Goal: Task Accomplishment & Management: Use online tool/utility

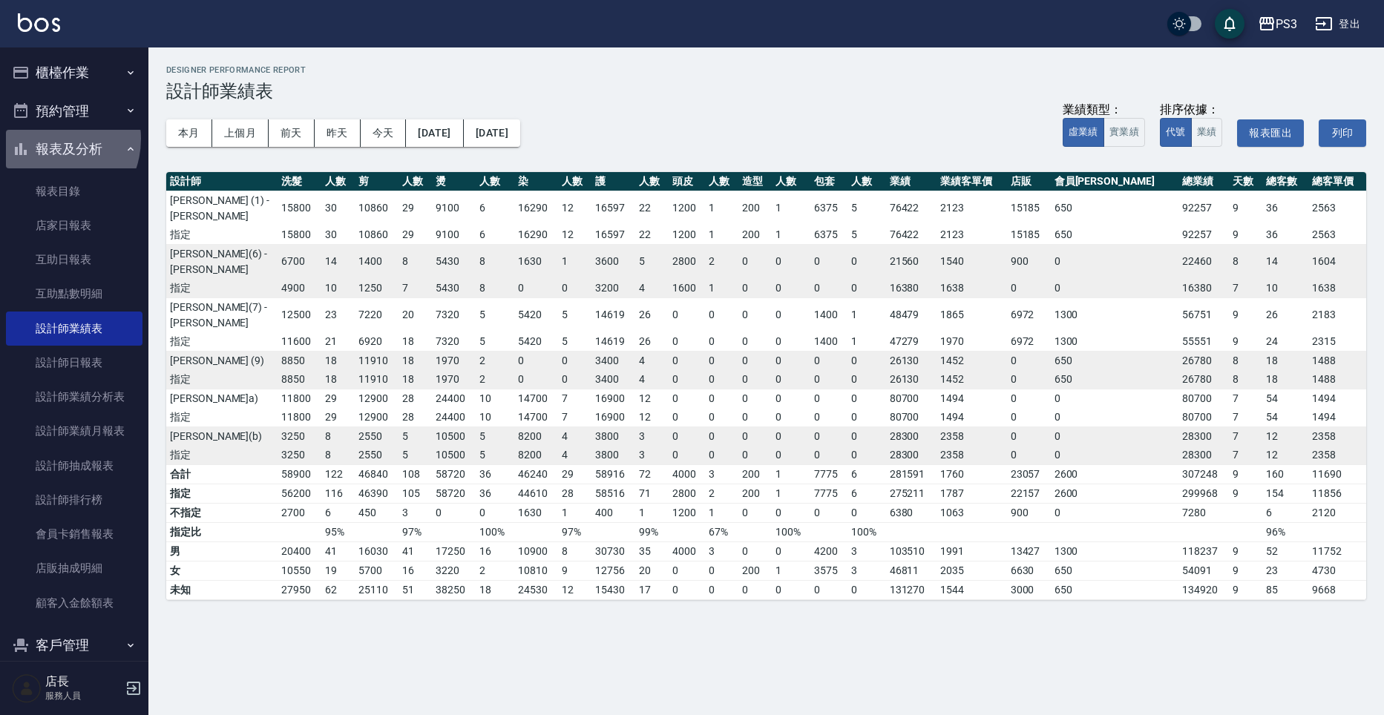
click at [47, 139] on button "報表及分析" at bounding box center [74, 149] width 136 height 39
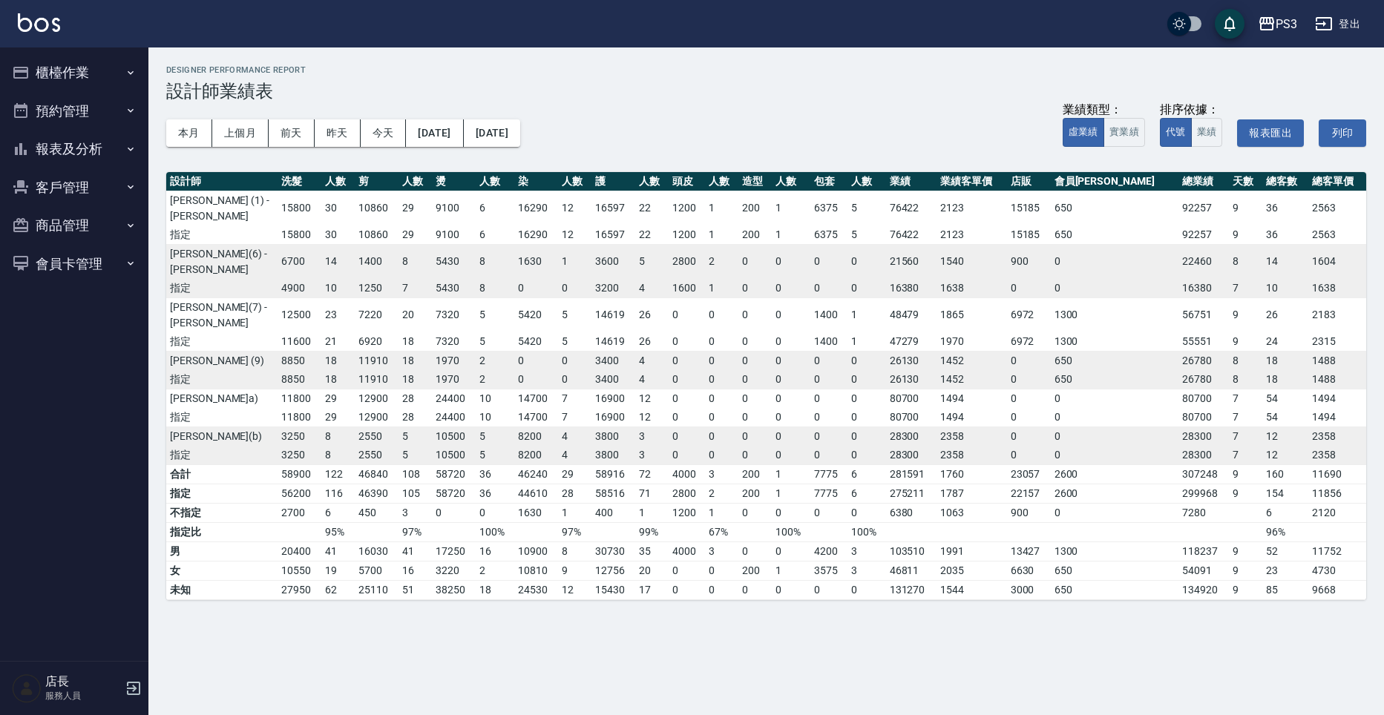
click at [76, 200] on button "客戶管理" at bounding box center [74, 187] width 136 height 39
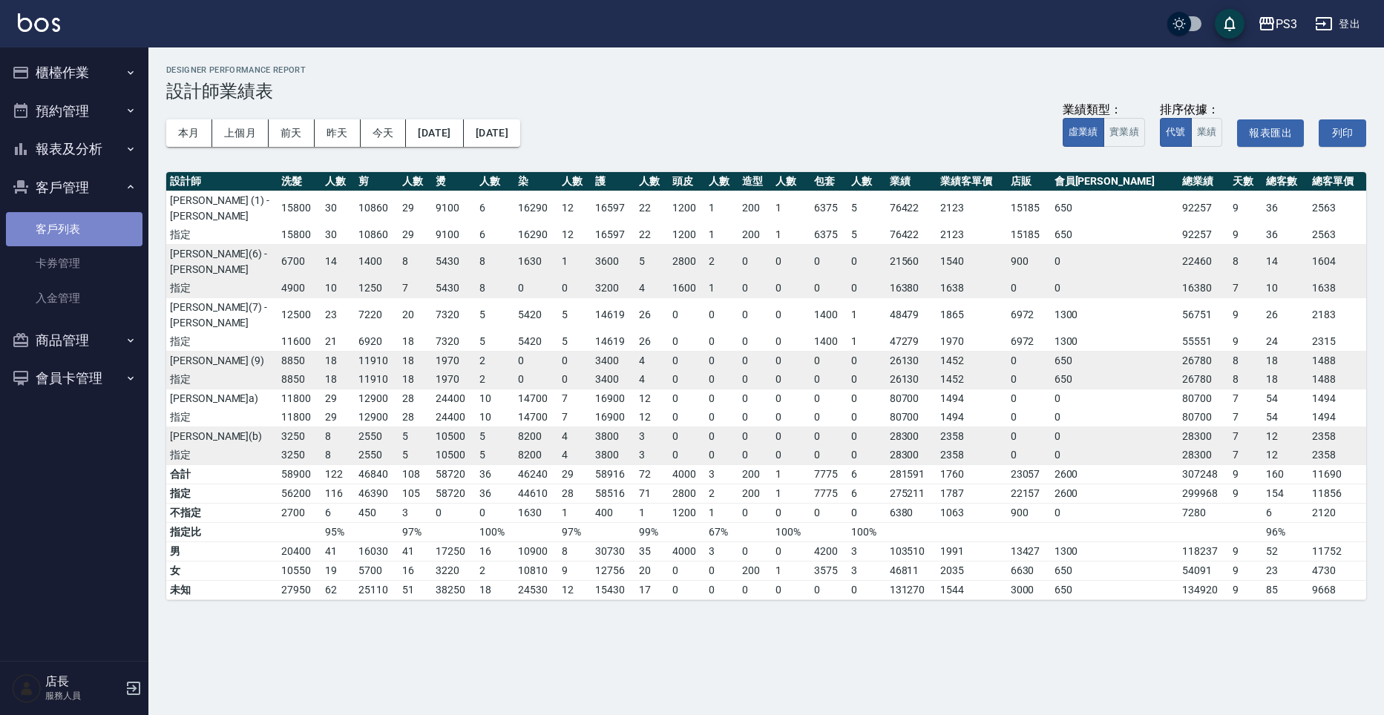
click at [75, 226] on link "客戶列表" at bounding box center [74, 229] width 136 height 34
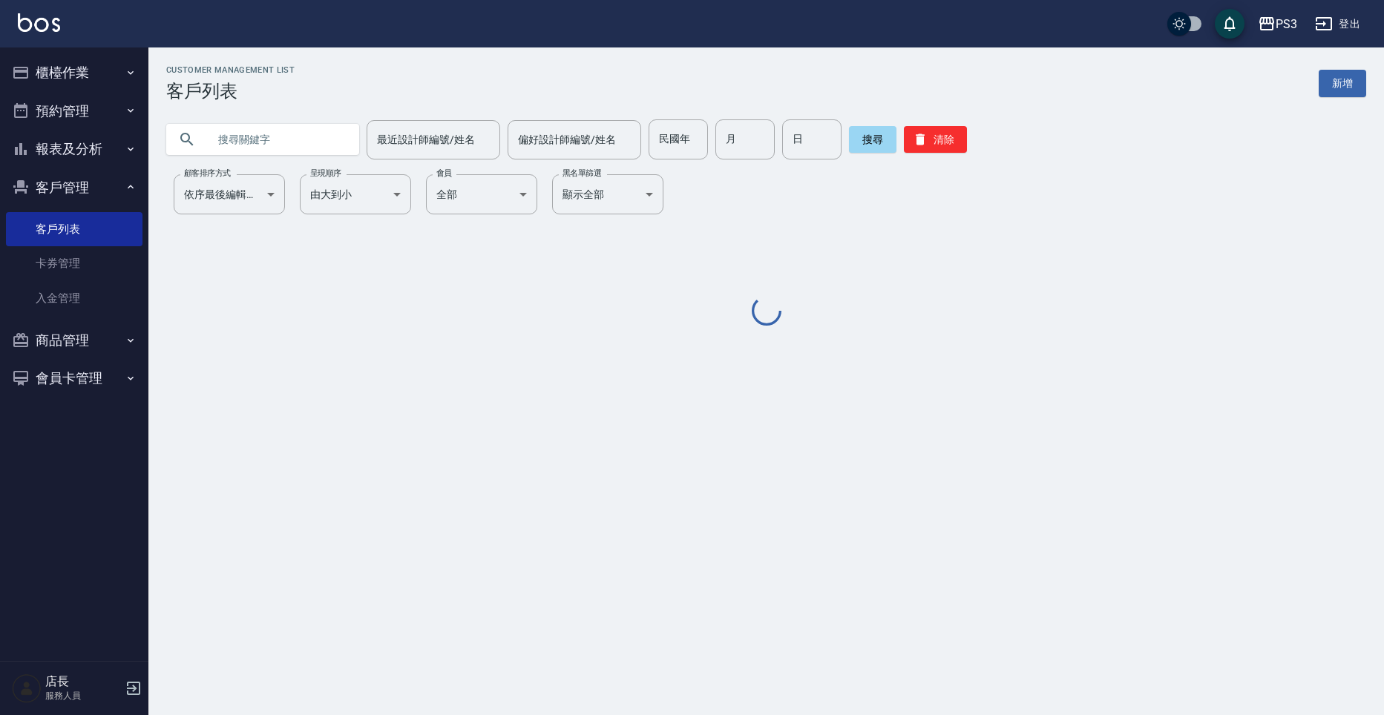
click at [238, 129] on input "text" at bounding box center [277, 139] width 139 height 40
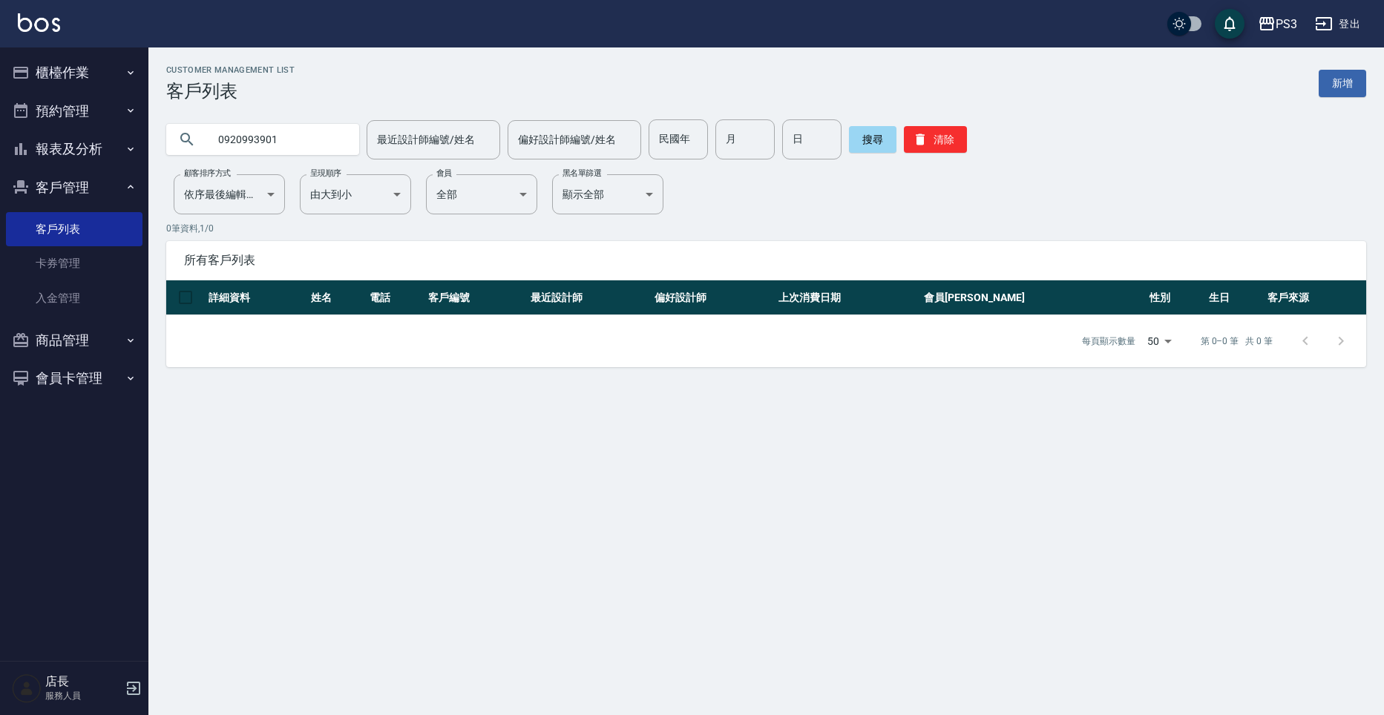
drag, startPoint x: 260, startPoint y: 140, endPoint x: 230, endPoint y: 146, distance: 31.0
click at [230, 146] on input "0920993901" at bounding box center [277, 139] width 139 height 40
type input "0939939901"
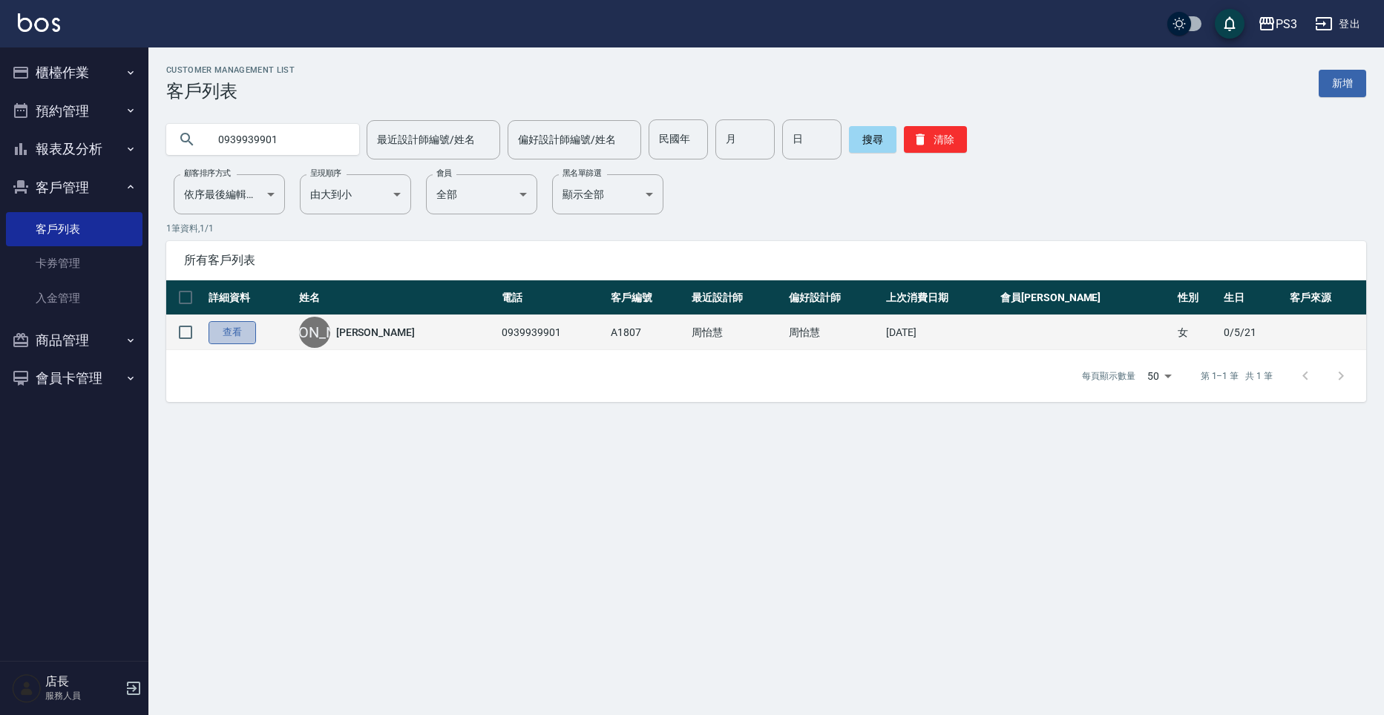
click at [235, 336] on link "查看" at bounding box center [231, 332] width 47 height 23
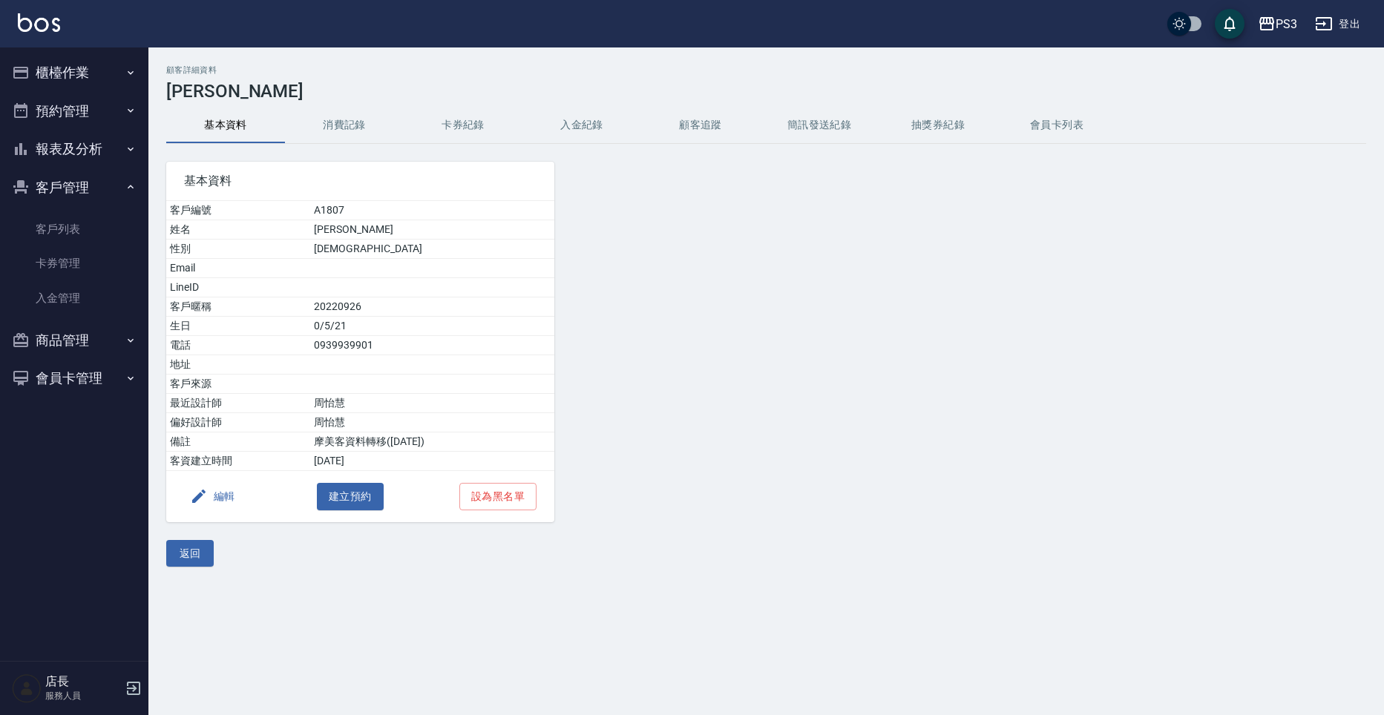
click at [346, 131] on button "消費記錄" at bounding box center [344, 126] width 119 height 36
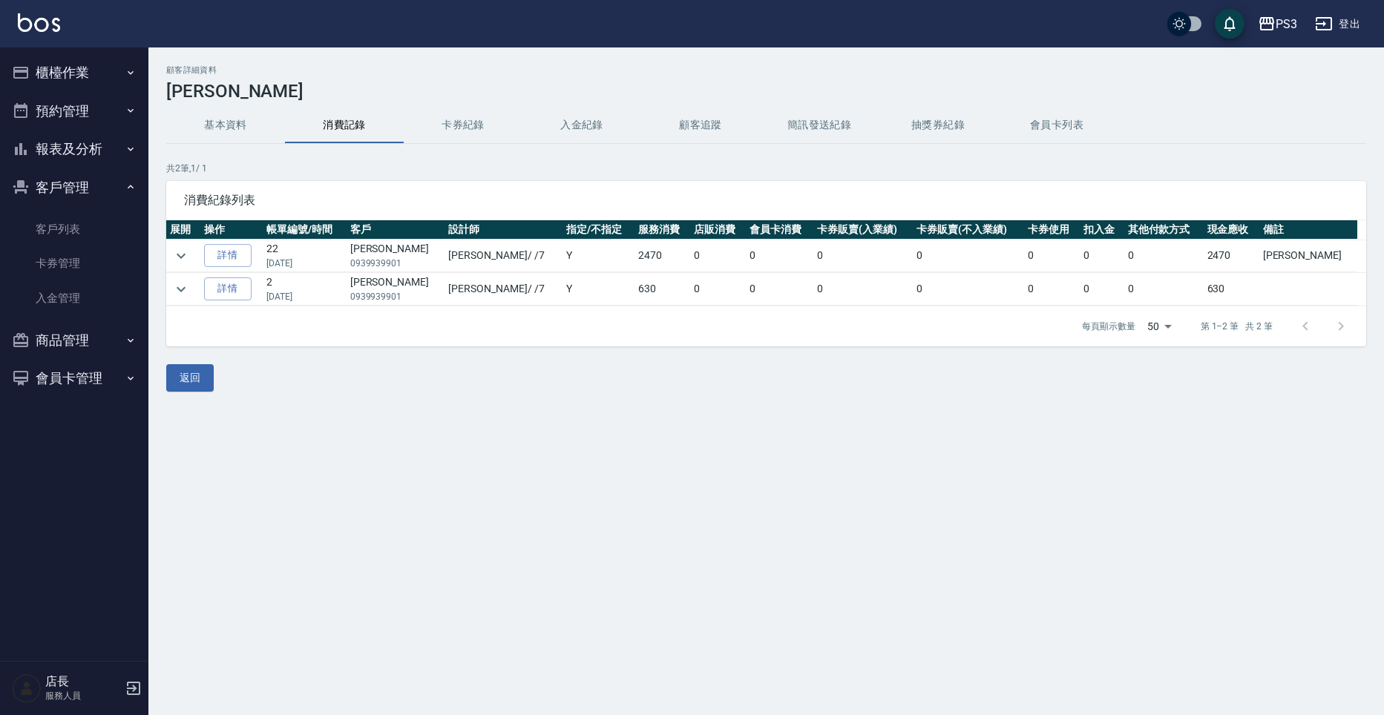
click at [254, 124] on button "基本資料" at bounding box center [225, 126] width 119 height 36
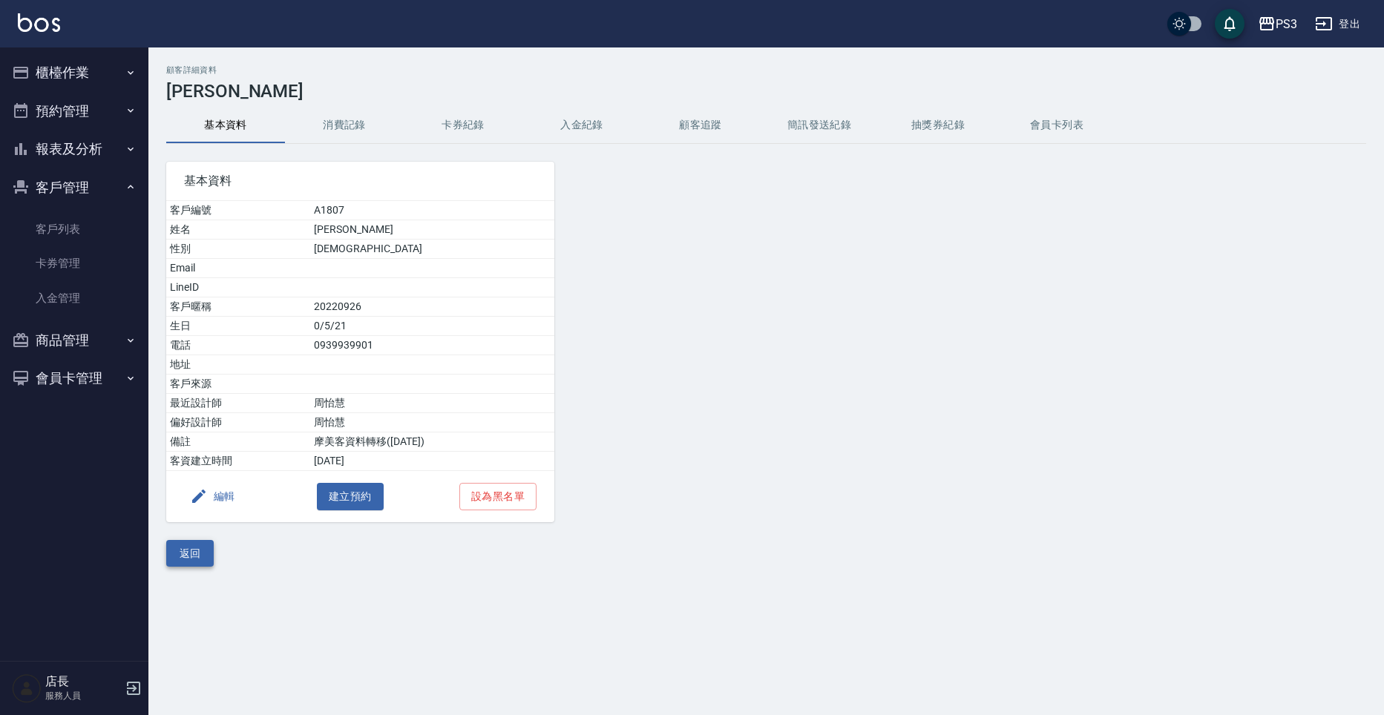
click at [190, 550] on button "返回" at bounding box center [189, 553] width 47 height 27
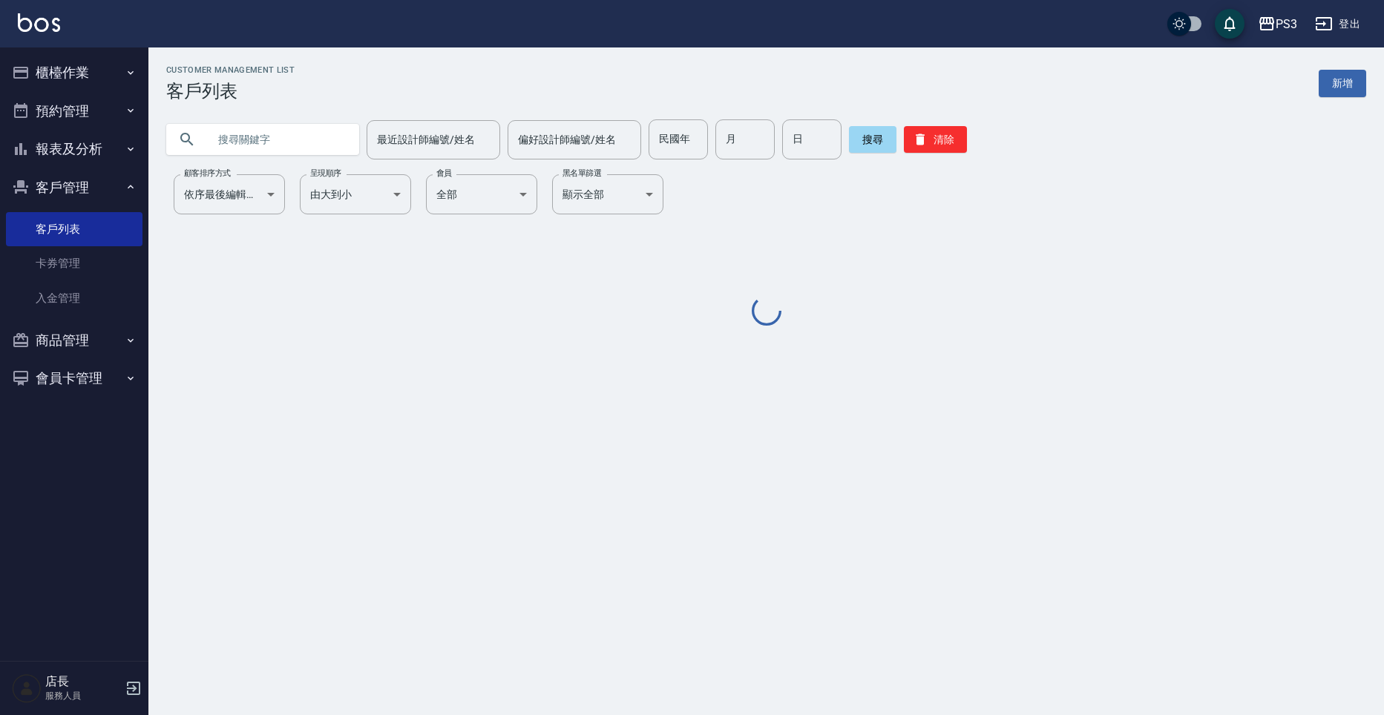
click at [225, 154] on input "text" at bounding box center [277, 139] width 139 height 40
click at [231, 146] on input "text" at bounding box center [277, 139] width 139 height 40
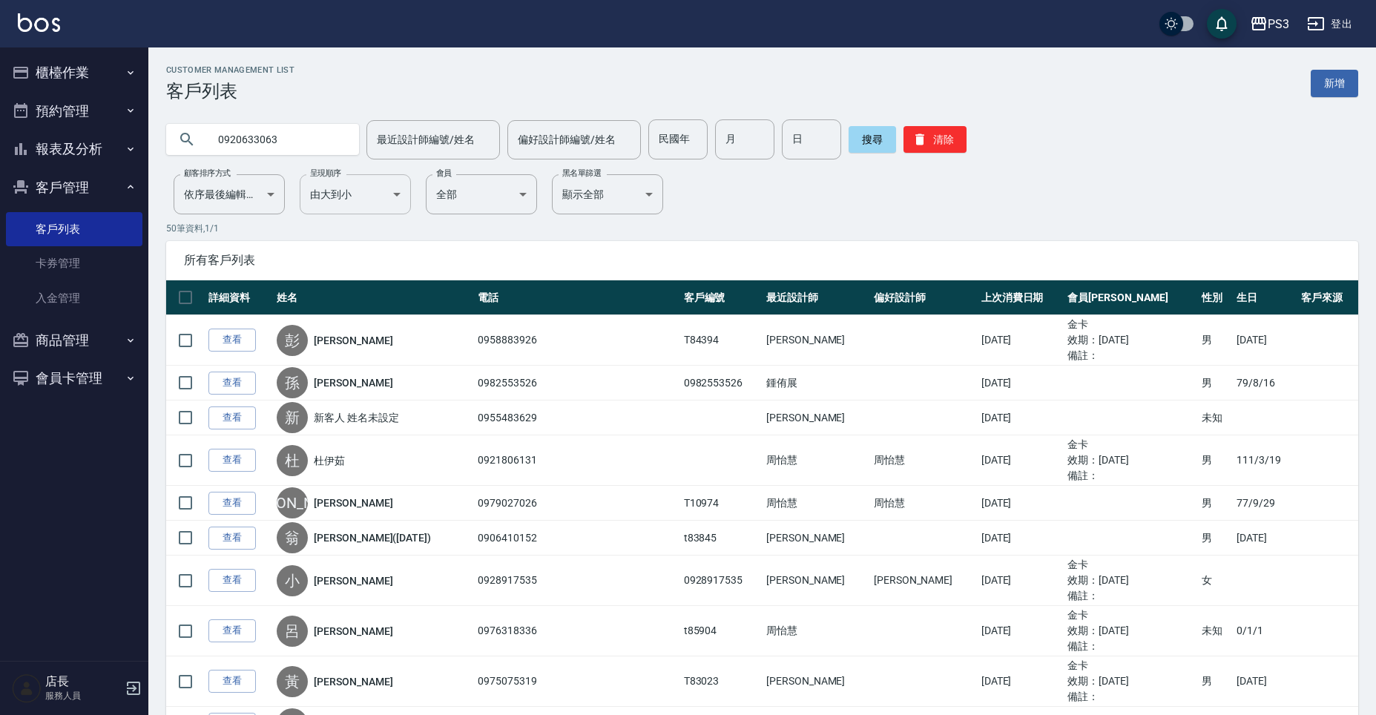
type input "0920633063"
